Goal: Transaction & Acquisition: Purchase product/service

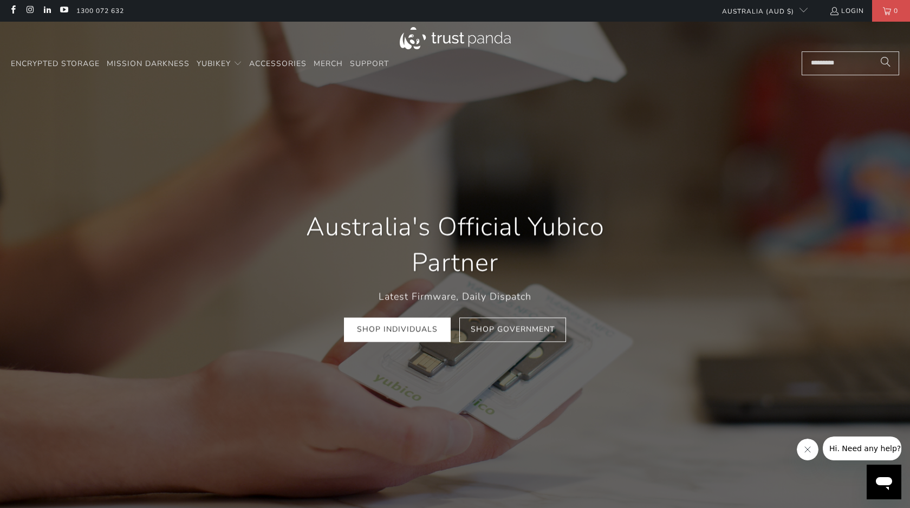
click at [802, 61] on input "Search..." at bounding box center [851, 63] width 98 height 24
click at [818, 59] on input "Search..." at bounding box center [851, 63] width 98 height 24
type input "*"
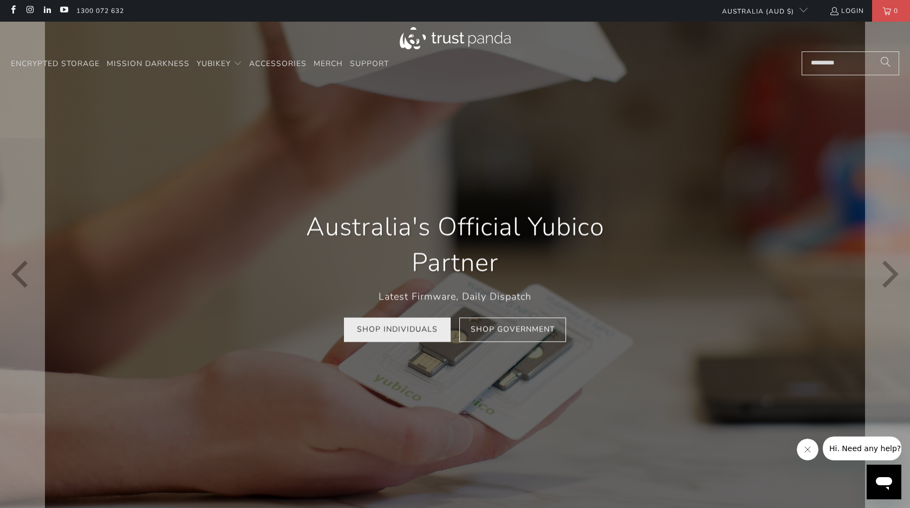
click at [419, 333] on link "Shop Individuals" at bounding box center [397, 330] width 107 height 24
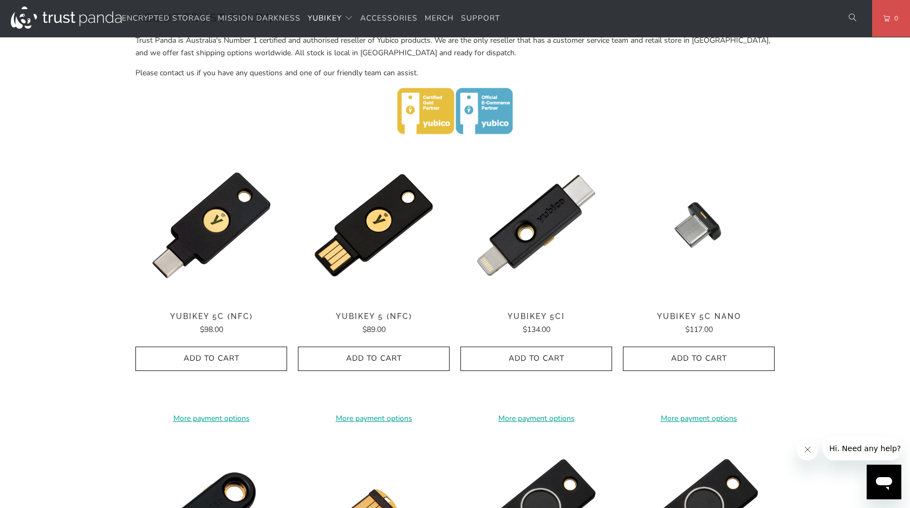
scroll to position [447, 0]
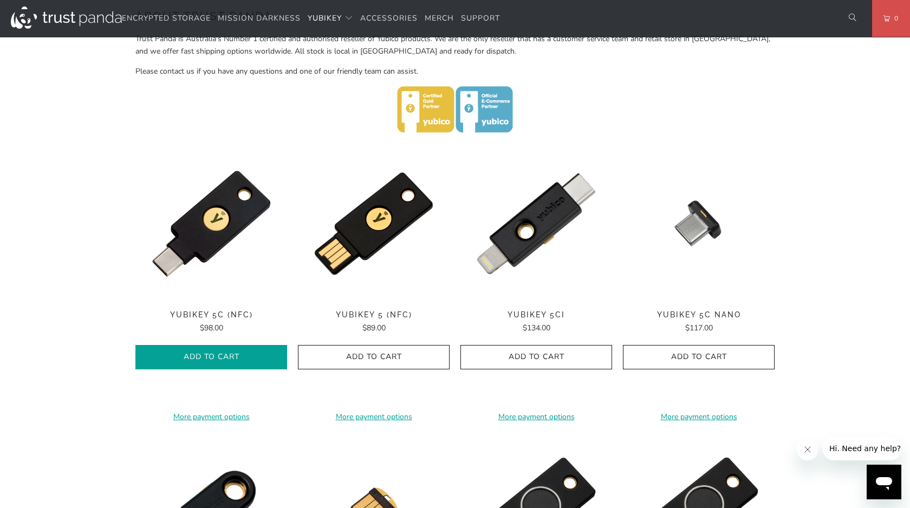
click at [235, 353] on span "Add to Cart" at bounding box center [211, 357] width 129 height 9
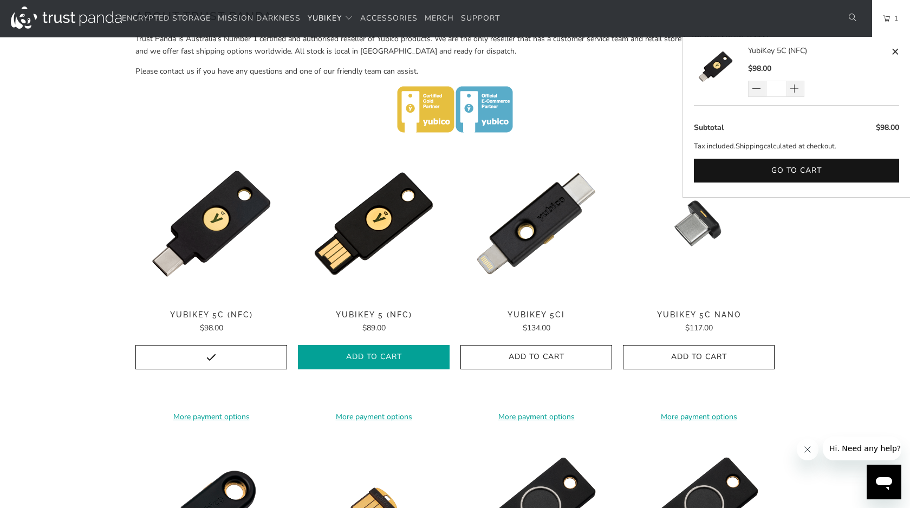
click at [389, 353] on span "Add to Cart" at bounding box center [373, 357] width 129 height 9
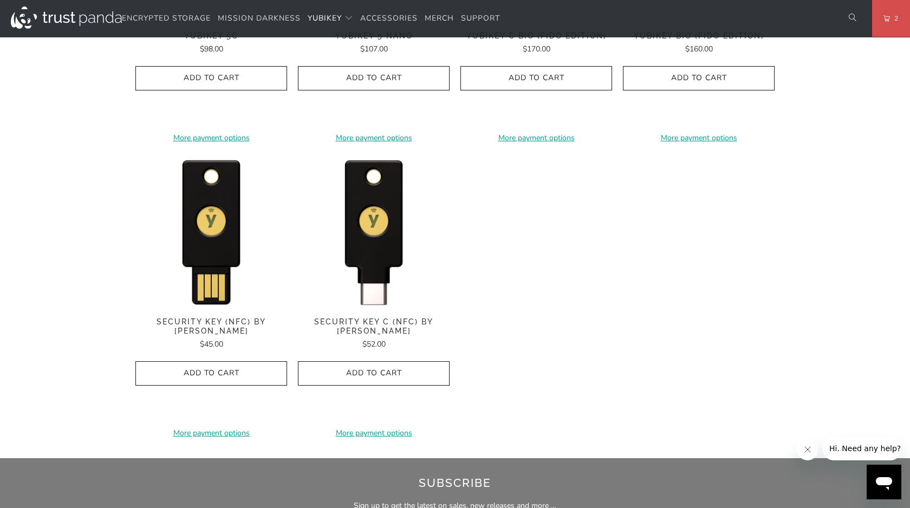
scroll to position [1016, 0]
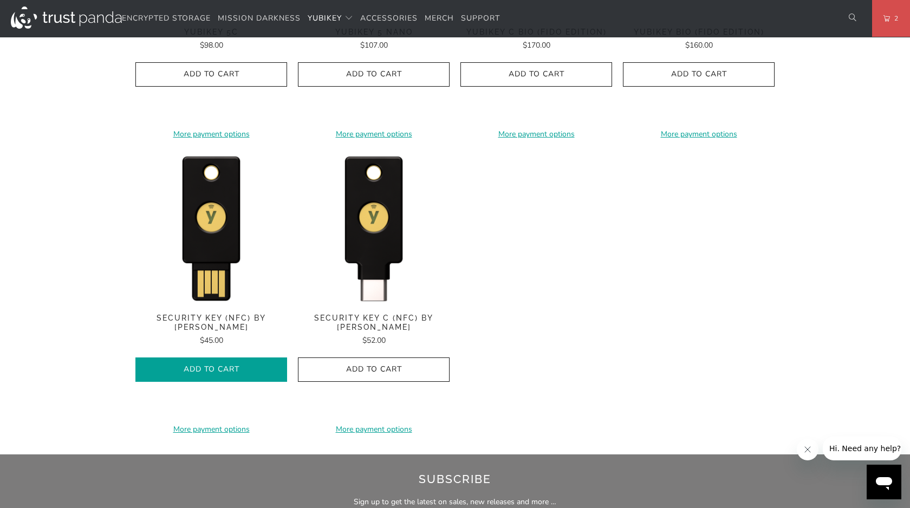
click at [233, 365] on span "Add to Cart" at bounding box center [211, 369] width 129 height 9
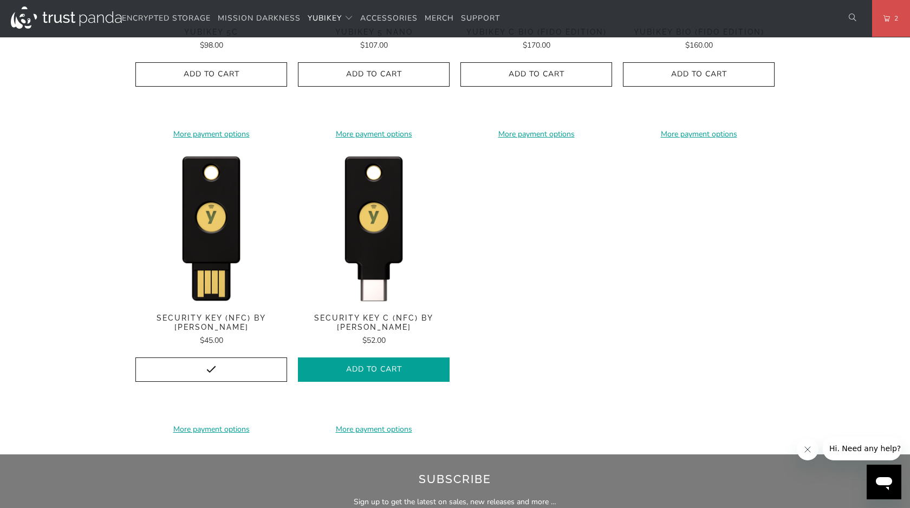
click at [354, 365] on span "Add to Cart" at bounding box center [373, 369] width 129 height 9
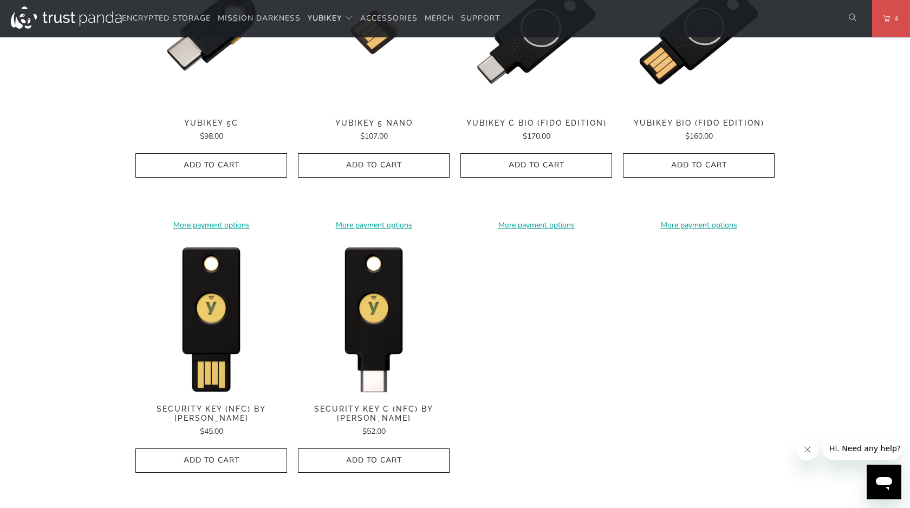
scroll to position [926, 0]
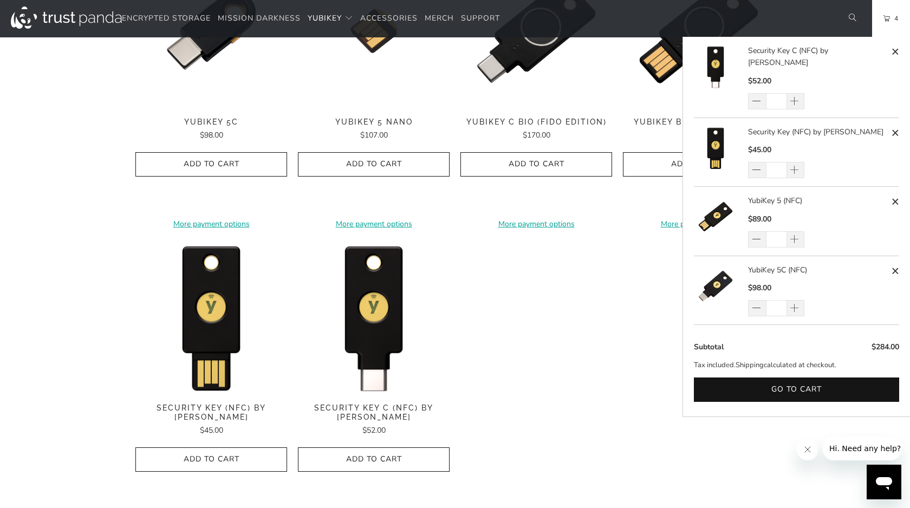
click at [878, 17] on link "4" at bounding box center [891, 18] width 38 height 37
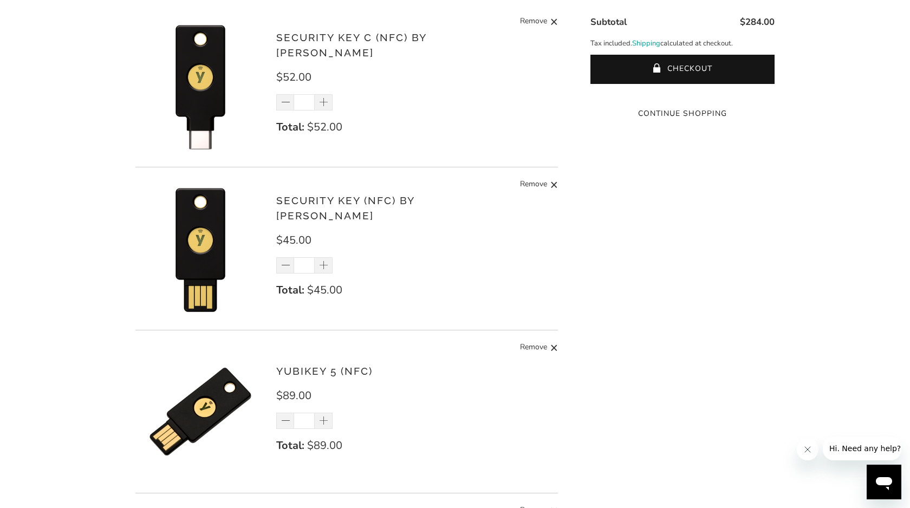
scroll to position [284, 0]
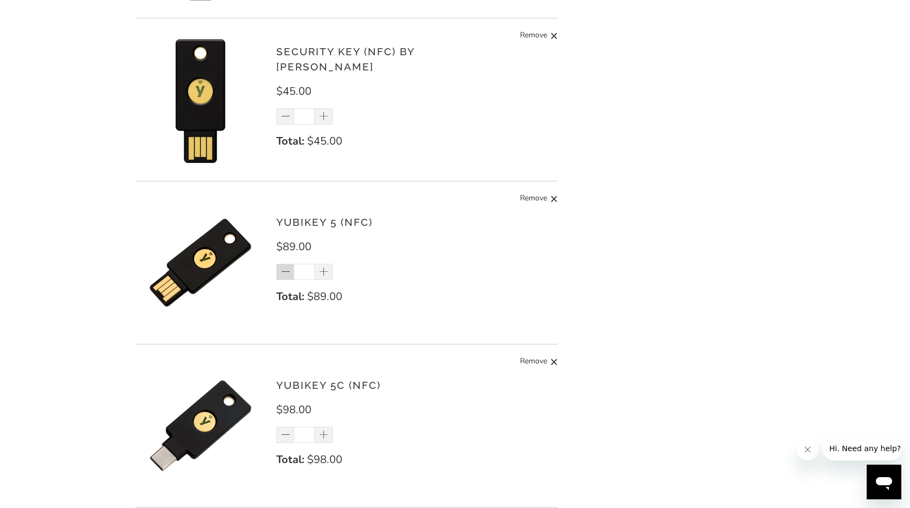
click at [288, 275] on span at bounding box center [286, 272] width 11 height 11
type input "*"
click at [289, 431] on span at bounding box center [286, 435] width 11 height 11
type input "*"
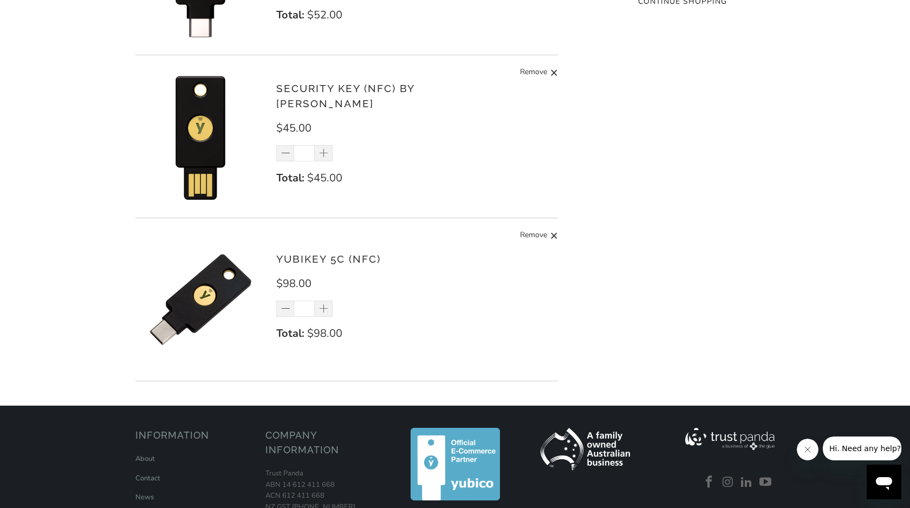
scroll to position [290, 0]
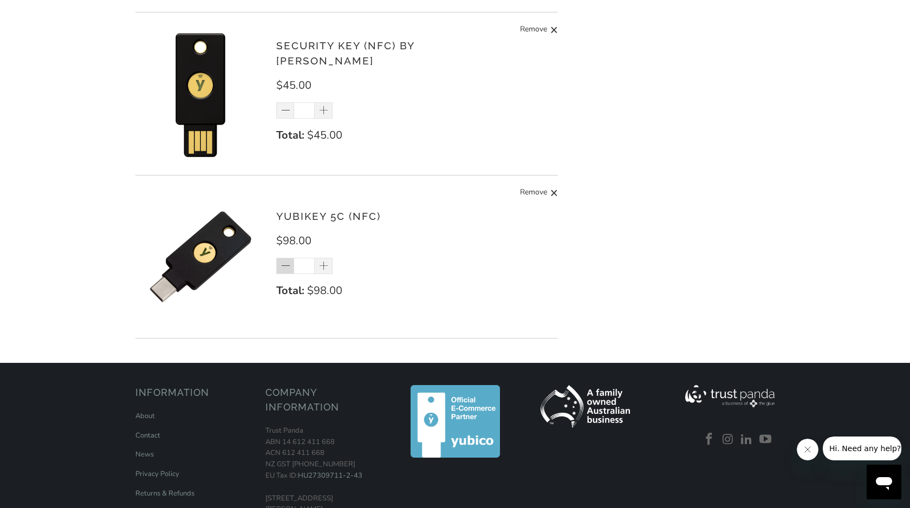
click at [285, 265] on span at bounding box center [286, 266] width 11 height 11
type input "*"
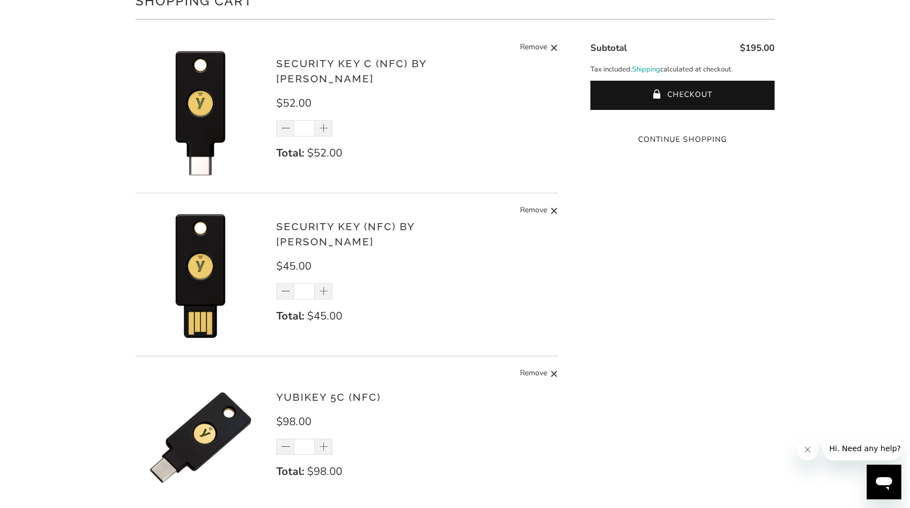
scroll to position [108, 0]
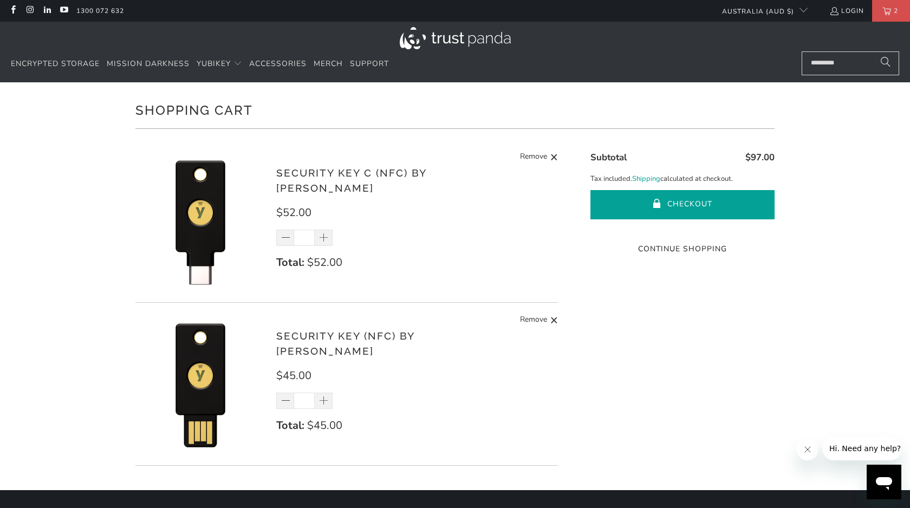
click at [703, 205] on button "Checkout" at bounding box center [682, 204] width 184 height 29
